Goal: Task Accomplishment & Management: Use online tool/utility

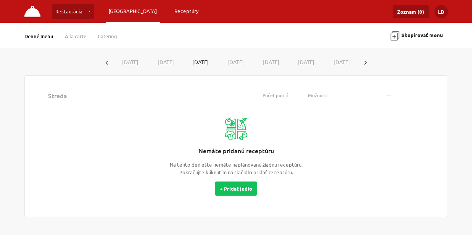
click at [171, 14] on link "Receptúry" at bounding box center [186, 11] width 31 height 14
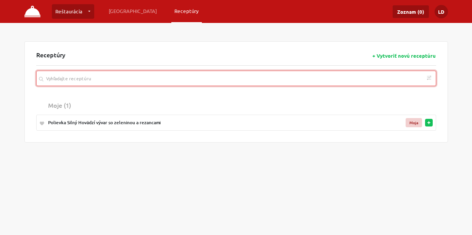
click at [160, 82] on input "search" at bounding box center [236, 78] width 400 height 15
click at [245, 82] on input "search" at bounding box center [236, 78] width 400 height 15
click at [170, 80] on input "search" at bounding box center [236, 78] width 400 height 15
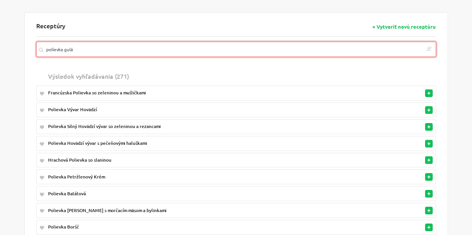
scroll to position [44, 0]
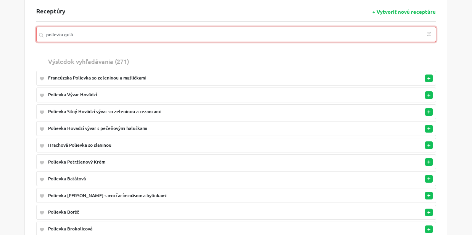
drag, startPoint x: 80, startPoint y: 35, endPoint x: -7, endPoint y: 35, distance: 87.4
click at [0, 35] on html "Reštaurácia Reštaurácia … Vytvoriť novú prevádzku Plánovanie Receptúry Zoznam (…" at bounding box center [236, 208] width 472 height 504
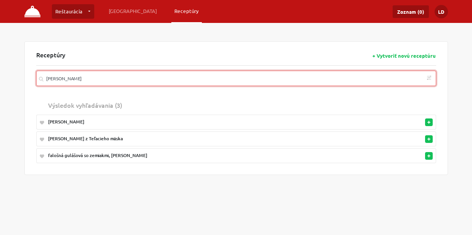
scroll to position [18, 0]
type input "[PERSON_NAME]"
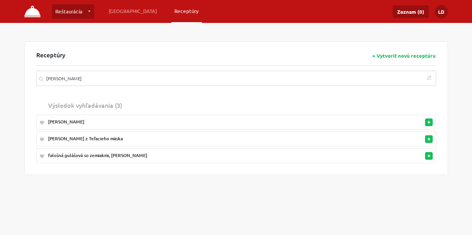
click at [82, 152] on div "falošná gulášová so zemiakmi, chlieb" at bounding box center [205, 155] width 314 height 7
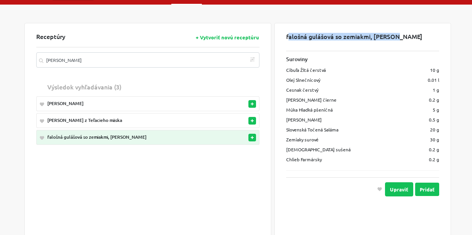
drag, startPoint x: 398, startPoint y: 34, endPoint x: 284, endPoint y: 39, distance: 113.8
click at [284, 39] on div "falošná gulášová so zemiakmi, chlieb Suroviny Cibuľa Žltá čerstvá 10 g Olej Sln…" at bounding box center [362, 137] width 177 height 229
copy div "falošná gulášová so zemiakmi, chlieb"
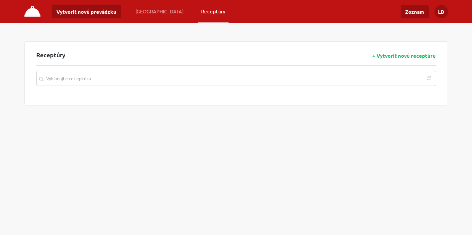
scroll to position [18, 0]
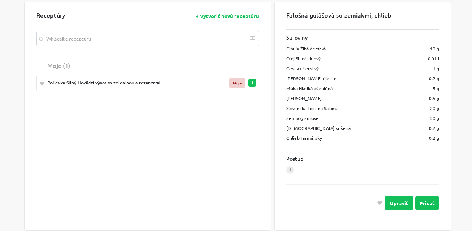
scroll to position [39, 0]
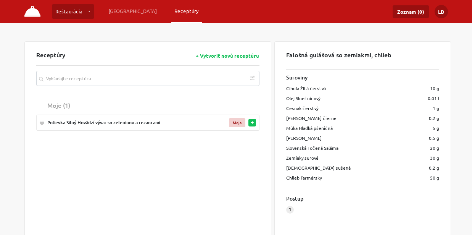
click at [171, 11] on link "Receptúry" at bounding box center [186, 11] width 31 height 14
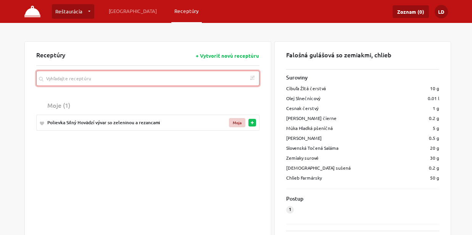
click at [107, 77] on input "search" at bounding box center [148, 78] width 224 height 15
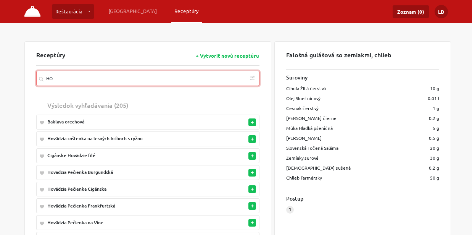
type input "H"
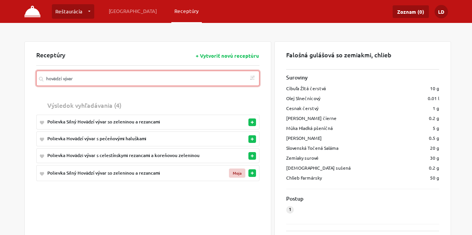
type input "hovädzí vývar"
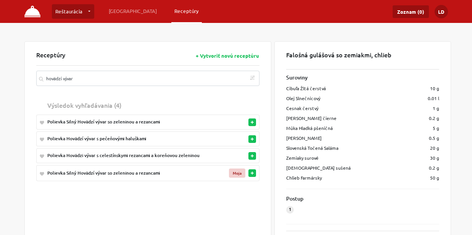
click at [127, 172] on div "Polievka Silný Hovädzí vývar so zeleninou a rezancami" at bounding box center [133, 172] width 172 height 7
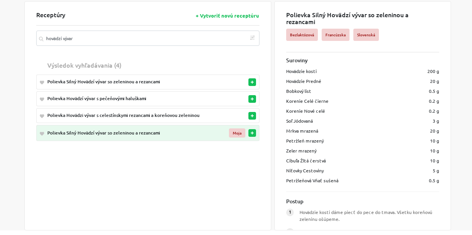
scroll to position [39, 0]
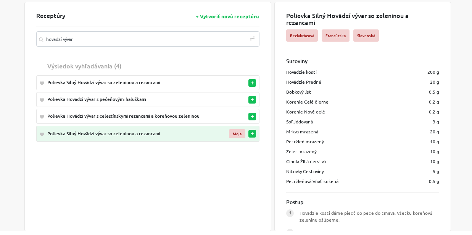
click at [161, 117] on div "Polievka Hovädzi vývar s celestínskymi rezancami a koreňovou zeleninou" at bounding box center [133, 116] width 172 height 7
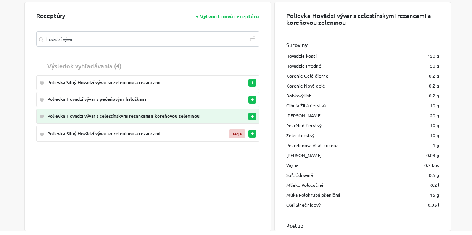
click at [141, 100] on div "Polievka Hovädzí vývar s pečeňovými haluškami" at bounding box center [133, 99] width 172 height 7
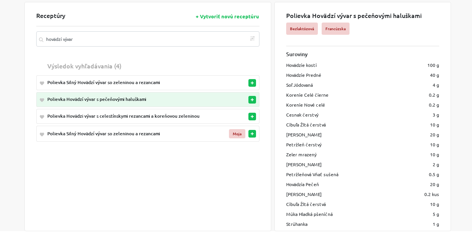
click at [134, 81] on div "Polievka Silný Hovädzí vývar so zeleninou a rezancami" at bounding box center [133, 82] width 172 height 7
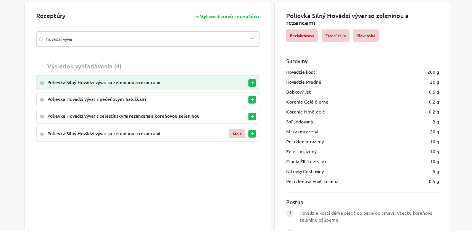
click at [113, 99] on div "Polievka Hovädzí vývar s pečeňovými haluškami" at bounding box center [133, 99] width 172 height 7
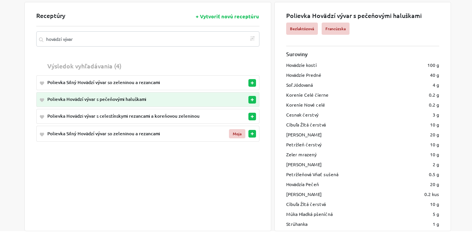
click at [113, 81] on div "Polievka Silný Hovädzí vývar so zeleninou a rezancami" at bounding box center [133, 82] width 172 height 7
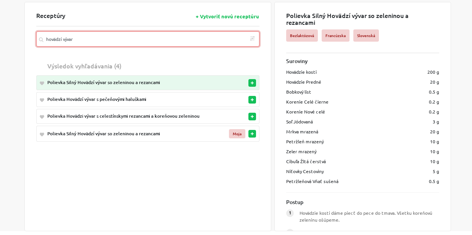
drag, startPoint x: 106, startPoint y: 40, endPoint x: 23, endPoint y: 40, distance: 83.5
click at [23, 40] on div "Receptúry + Vytvoriť novú receptúru hovädzí vývar Podľa diéty Bezlaktózová Bezl…" at bounding box center [236, 116] width 435 height 229
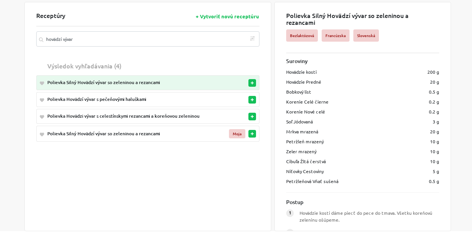
click at [89, 82] on div "Polievka Silný Hovädzí vývar so zeleninou a rezancami" at bounding box center [133, 82] width 172 height 7
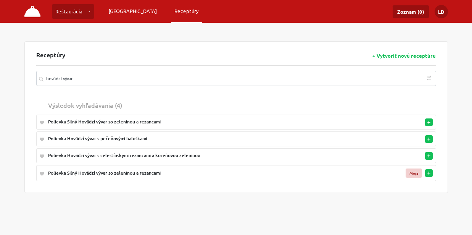
click at [125, 12] on link "[GEOGRAPHIC_DATA]" at bounding box center [133, 11] width 54 height 14
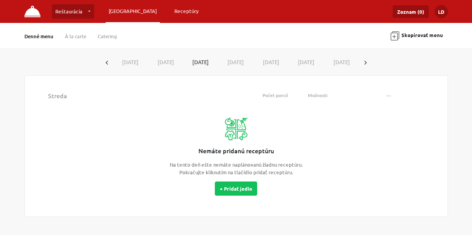
click at [171, 10] on link "Receptúry" at bounding box center [186, 11] width 31 height 14
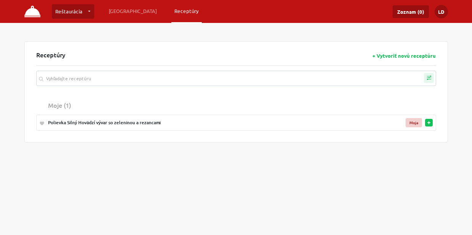
click at [430, 80] on icon "button" at bounding box center [429, 78] width 10 height 10
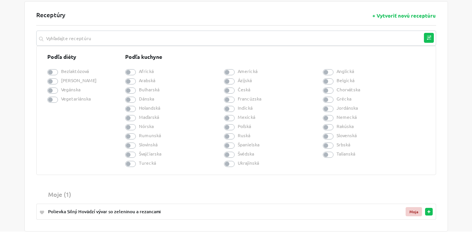
scroll to position [47, 0]
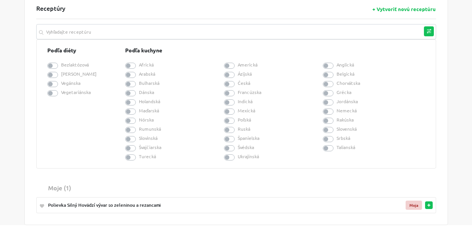
click at [61, 65] on label "Bezlaktózová" at bounding box center [75, 64] width 28 height 7
click at [53, 65] on input "Bezlaktózová" at bounding box center [50, 65] width 6 height 8
checkbox input "true"
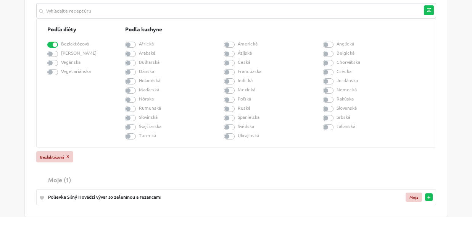
scroll to position [67, 0]
click at [238, 64] on label "Česká" at bounding box center [244, 62] width 13 height 7
click at [230, 64] on input "Česká" at bounding box center [227, 62] width 6 height 8
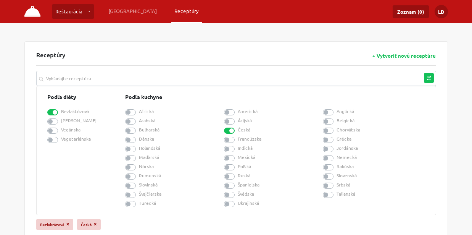
scroll to position [0, 0]
click at [238, 131] on label "Česká" at bounding box center [244, 129] width 13 height 7
click at [228, 131] on input "Česká" at bounding box center [227, 129] width 6 height 8
checkbox input "false"
click at [61, 112] on label "Bezlaktózová" at bounding box center [75, 111] width 28 height 7
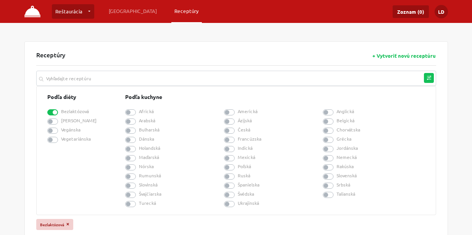
click at [52, 112] on input "Bezlaktózová" at bounding box center [50, 111] width 6 height 8
checkbox input "false"
click at [171, 11] on link "Receptúry" at bounding box center [186, 11] width 31 height 14
click at [431, 77] on icon "button" at bounding box center [429, 78] width 10 height 10
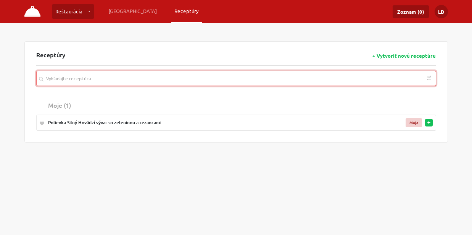
click at [124, 82] on input "search" at bounding box center [236, 78] width 400 height 15
click at [176, 81] on input "search" at bounding box center [236, 78] width 400 height 15
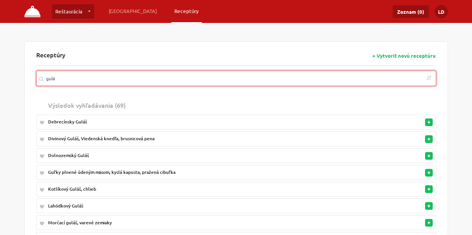
click at [78, 79] on input "gulá" at bounding box center [236, 78] width 400 height 15
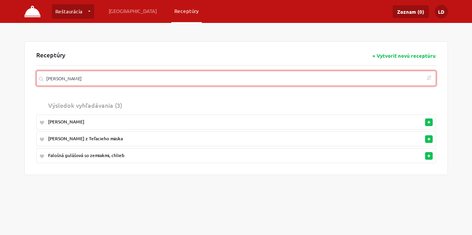
type input "[PERSON_NAME]"
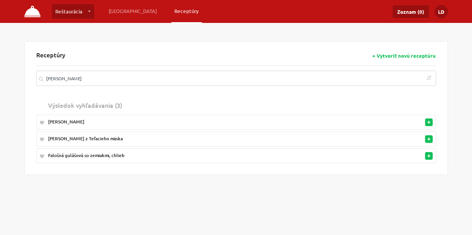
click at [113, 155] on div "Falošná gulášová so zemiakmi, chlieb" at bounding box center [205, 155] width 314 height 7
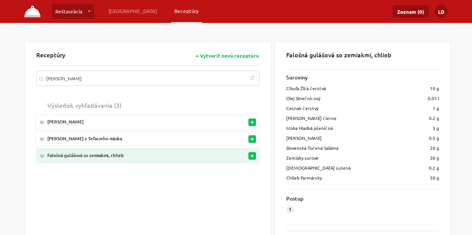
drag, startPoint x: 286, startPoint y: 55, endPoint x: 421, endPoint y: 57, distance: 134.7
click at [421, 57] on div "Falošná gulášová so zemiakmi, chlieb" at bounding box center [362, 60] width 153 height 18
copy div "Falošná gulášová so zemiakmi, chlieb"
click at [124, 14] on link "[GEOGRAPHIC_DATA]" at bounding box center [133, 11] width 54 height 14
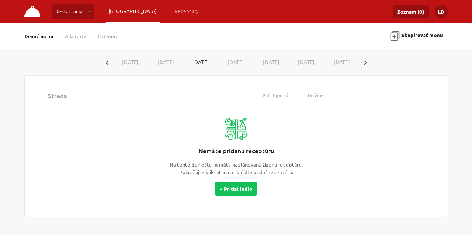
click at [367, 60] on button "button" at bounding box center [365, 62] width 12 height 14
click at [129, 66] on button "[DATE]" at bounding box center [130, 62] width 35 height 14
click at [240, 192] on button "+ Pridať jedlo" at bounding box center [236, 188] width 42 height 14
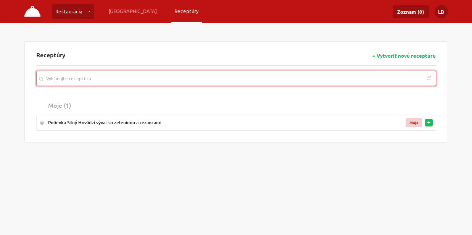
click at [200, 80] on input "search" at bounding box center [236, 78] width 400 height 15
paste input "Falošná gulášová so zemiakmi, chlieb"
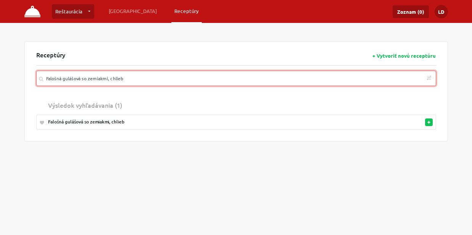
click at [428, 122] on rect "button" at bounding box center [428, 122] width 3 height 1
type input "Falošná gulášová so zemiakmi, chlieb"
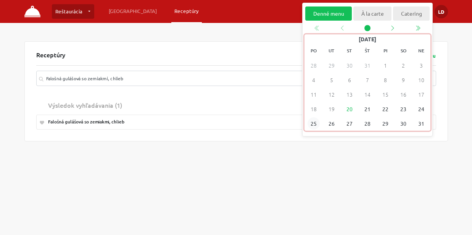
click at [311, 124] on span "25" at bounding box center [313, 123] width 12 height 12
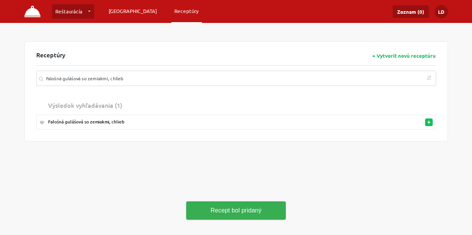
click at [129, 13] on link "[GEOGRAPHIC_DATA]" at bounding box center [133, 11] width 54 height 14
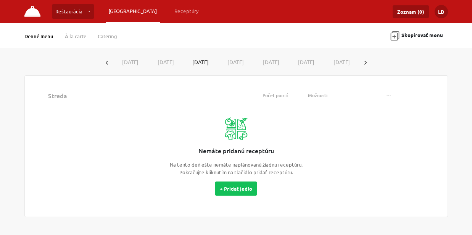
click at [364, 61] on icon "button" at bounding box center [365, 63] width 2 height 4
click at [135, 62] on button "[DATE]" at bounding box center [130, 62] width 35 height 14
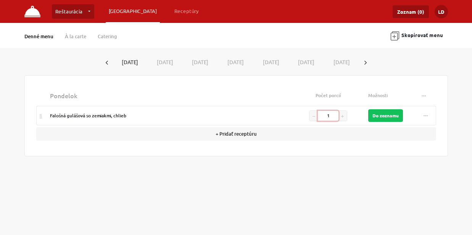
drag, startPoint x: 333, startPoint y: 117, endPoint x: 295, endPoint y: 117, distance: 38.5
click at [295, 117] on td "1" at bounding box center [327, 115] width 73 height 19
type input "100"
click at [386, 116] on button "Do zoznamu" at bounding box center [385, 115] width 35 height 13
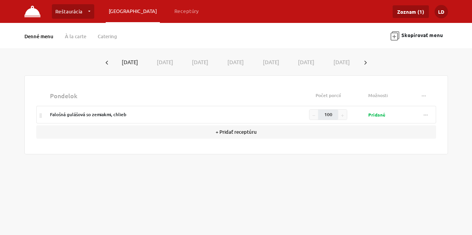
click at [394, 38] on img "button" at bounding box center [394, 35] width 9 height 9
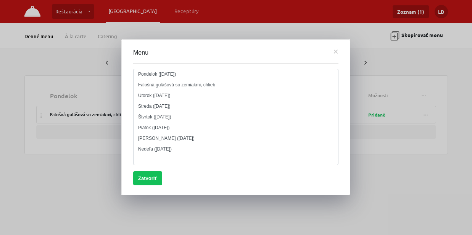
click at [409, 12] on div at bounding box center [236, 117] width 472 height 235
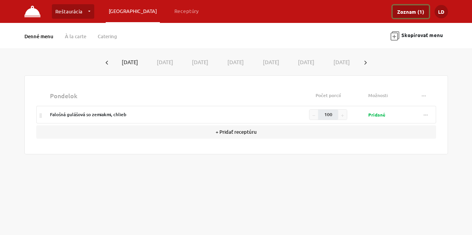
click at [409, 12] on link "Zoznam (1)" at bounding box center [411, 11] width 36 height 13
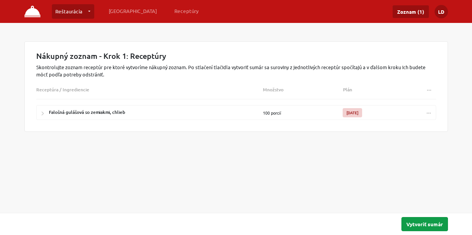
click at [426, 227] on button "Vytvoriť sumár" at bounding box center [424, 224] width 47 height 14
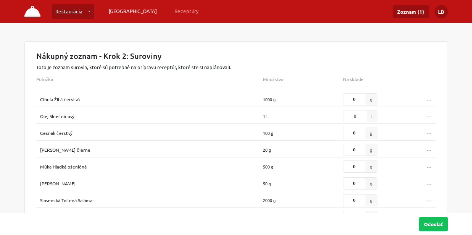
click at [129, 10] on link "[GEOGRAPHIC_DATA]" at bounding box center [133, 11] width 54 height 14
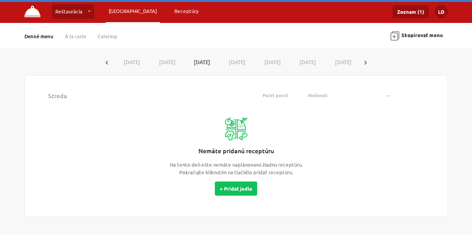
click at [171, 11] on link "Receptúry" at bounding box center [186, 11] width 31 height 14
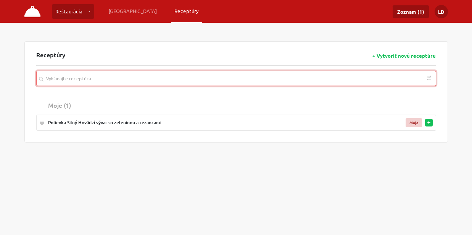
click at [241, 78] on input "search" at bounding box center [236, 78] width 400 height 15
type input "poliev"
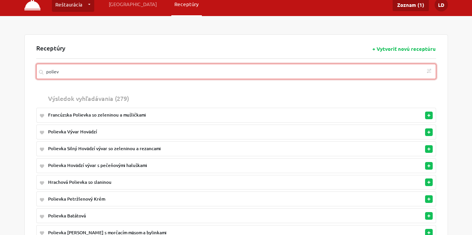
scroll to position [5, 0]
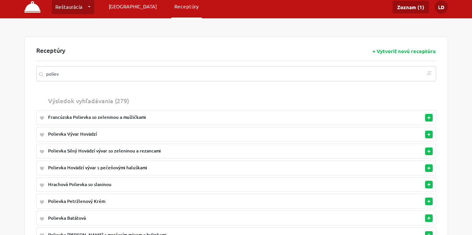
click at [113, 6] on link "[GEOGRAPHIC_DATA]" at bounding box center [133, 7] width 54 height 14
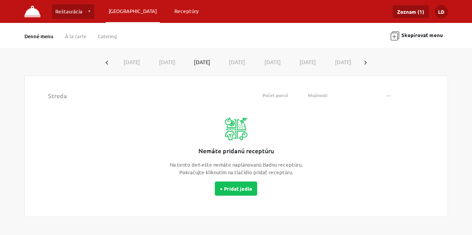
click at [171, 8] on link "Receptúry" at bounding box center [186, 11] width 31 height 14
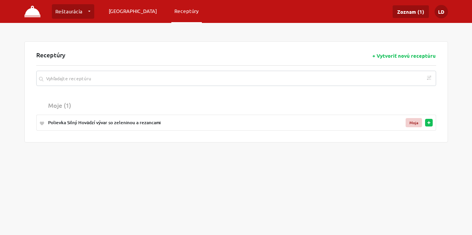
click at [121, 7] on link "[GEOGRAPHIC_DATA]" at bounding box center [133, 11] width 54 height 14
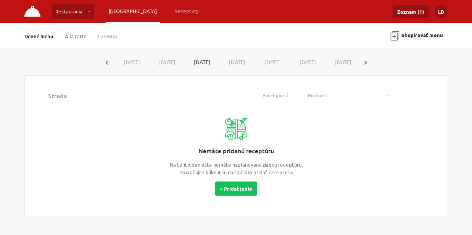
click at [79, 33] on link "À la carte" at bounding box center [75, 36] width 21 height 7
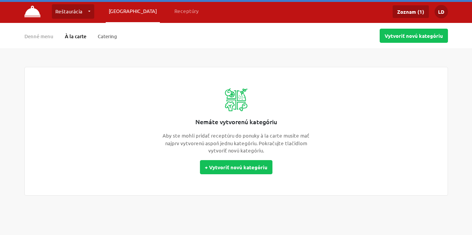
click at [109, 34] on link "Catering" at bounding box center [107, 36] width 19 height 7
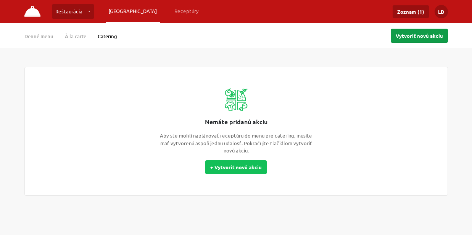
click at [407, 37] on button "Vytvoriť novú akciu" at bounding box center [419, 36] width 57 height 14
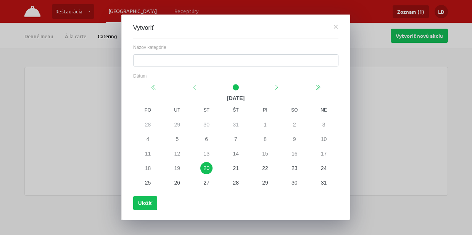
click at [336, 25] on button "×" at bounding box center [335, 27] width 5 height 6
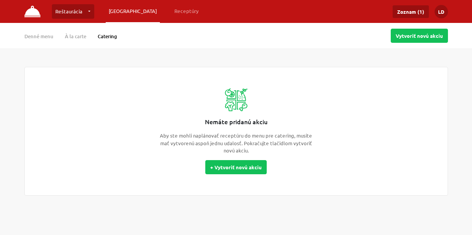
click at [43, 33] on div "Denné menu À la carte Catering" at bounding box center [76, 36] width 104 height 10
click at [48, 35] on link "Denné menu" at bounding box center [38, 36] width 29 height 7
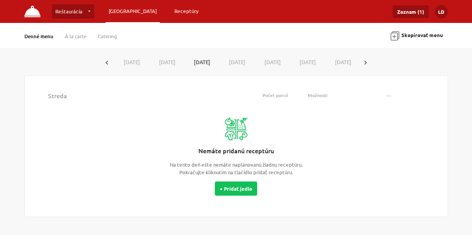
click at [171, 10] on link "Receptúry" at bounding box center [186, 11] width 31 height 14
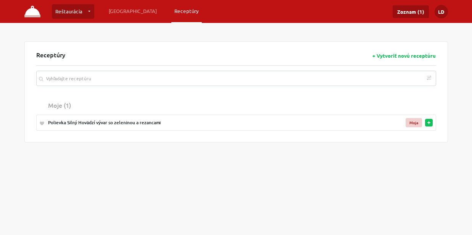
click at [143, 123] on div "Polievka Silný Hovädzí vývar so zeleninou a rezancami" at bounding box center [205, 122] width 314 height 7
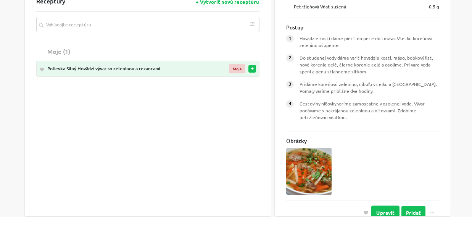
scroll to position [54, 0]
